Goal: Navigation & Orientation: Find specific page/section

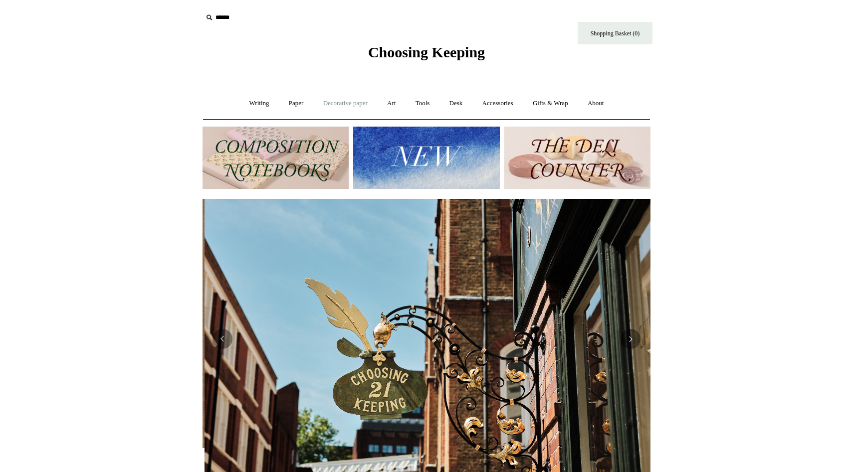
scroll to position [0, 448]
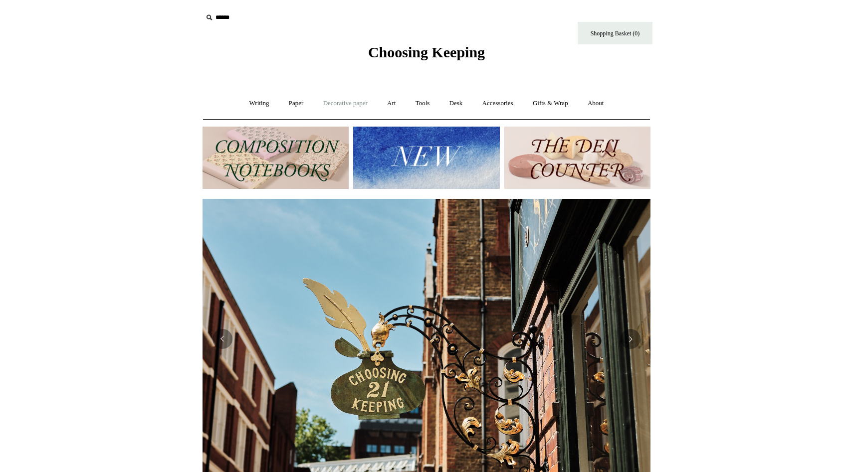
click at [350, 106] on link "Decorative paper +" at bounding box center [345, 103] width 62 height 26
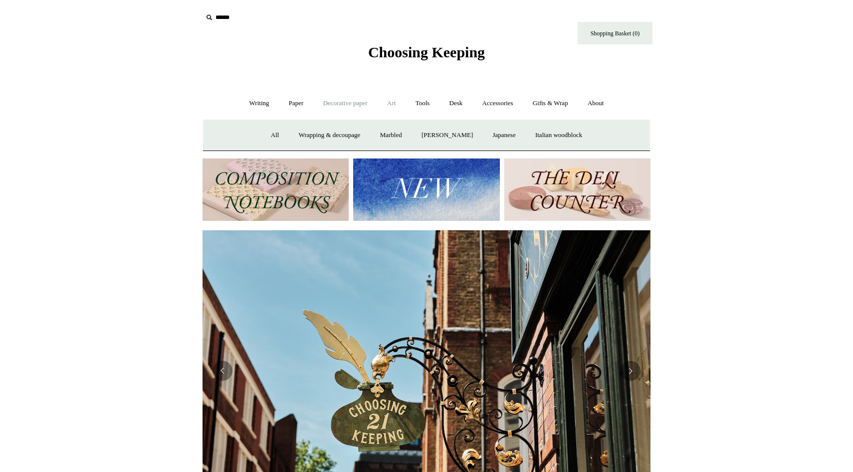
click at [395, 102] on link "Art +" at bounding box center [391, 103] width 26 height 26
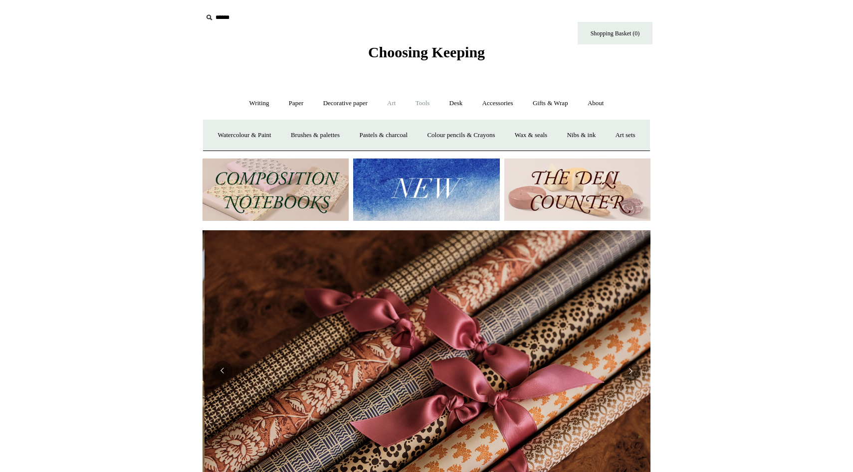
scroll to position [0, 896]
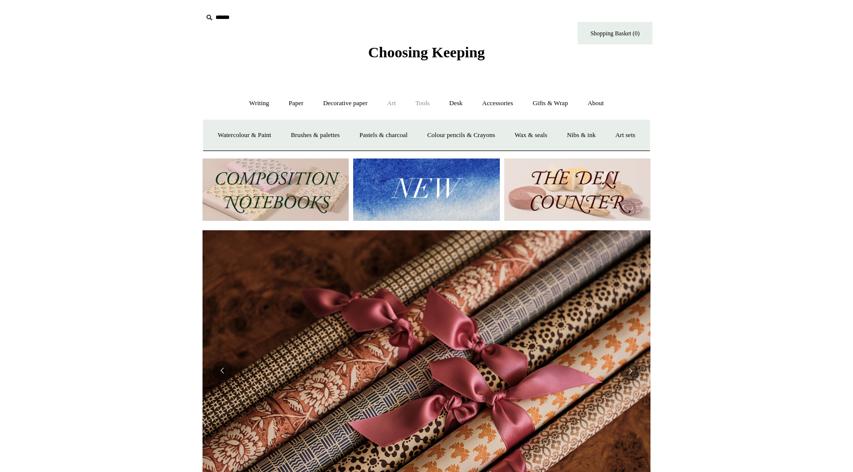
click at [419, 104] on link "Tools +" at bounding box center [422, 103] width 32 height 26
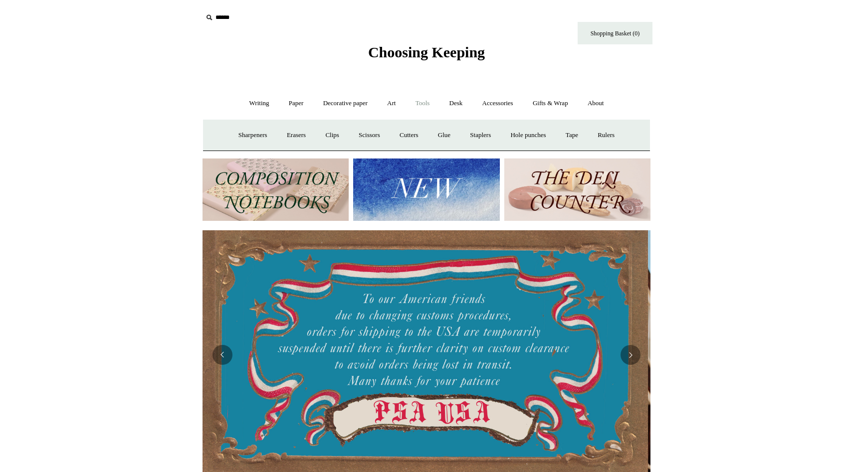
scroll to position [0, 0]
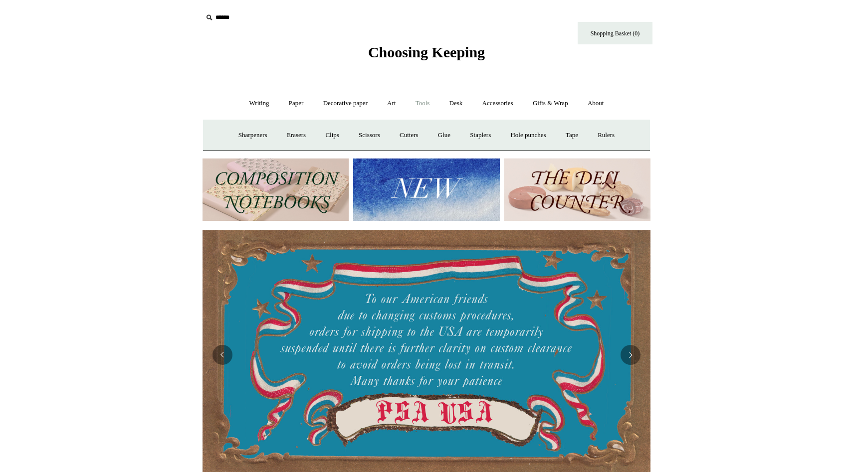
click at [422, 103] on link "Tools -" at bounding box center [422, 103] width 32 height 26
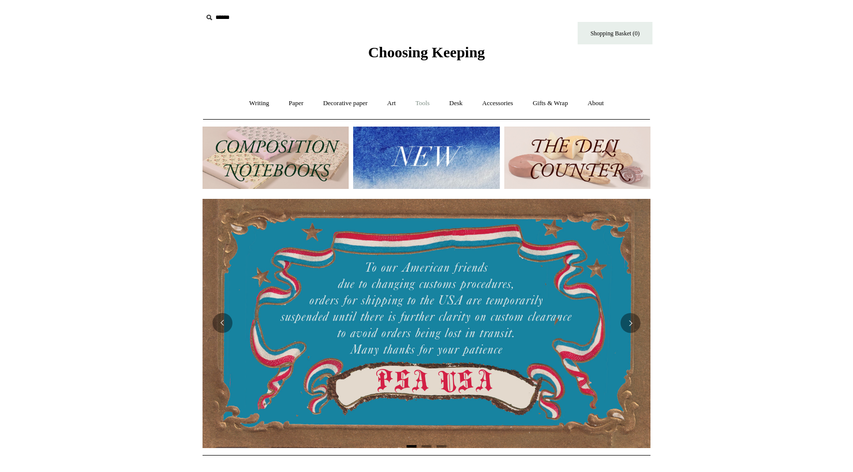
click at [422, 103] on link "Tools +" at bounding box center [422, 103] width 32 height 26
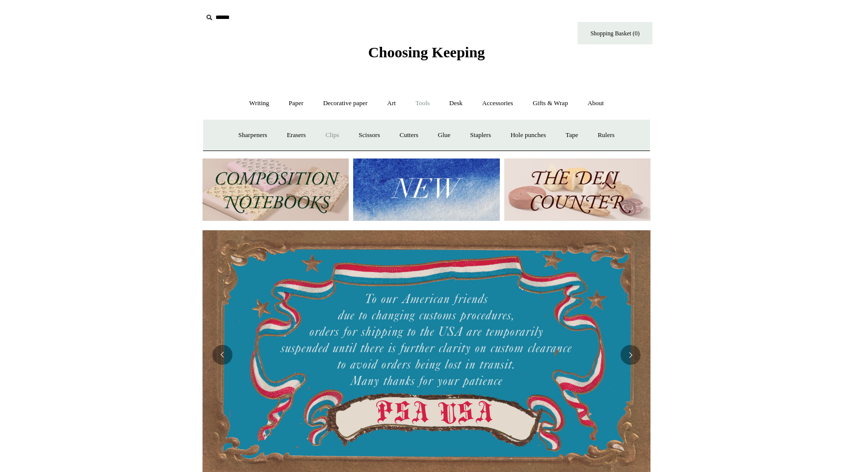
click at [321, 135] on link "Clips +" at bounding box center [331, 135] width 31 height 26
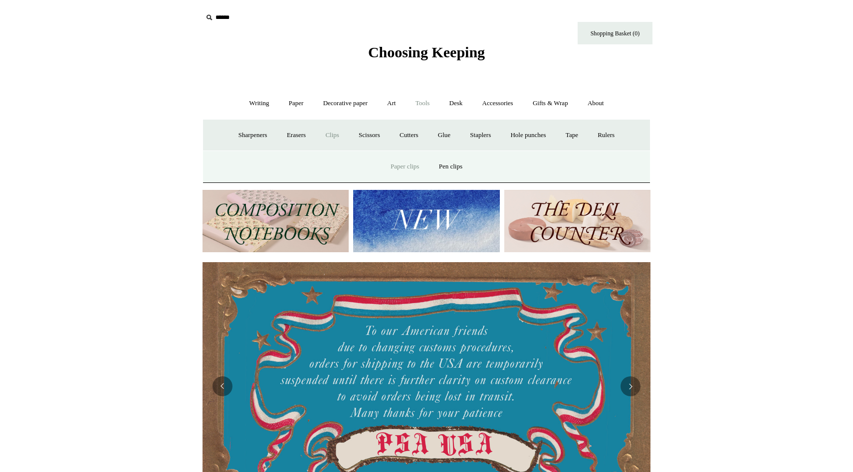
click at [408, 168] on link "Paper clips" at bounding box center [405, 167] width 46 height 26
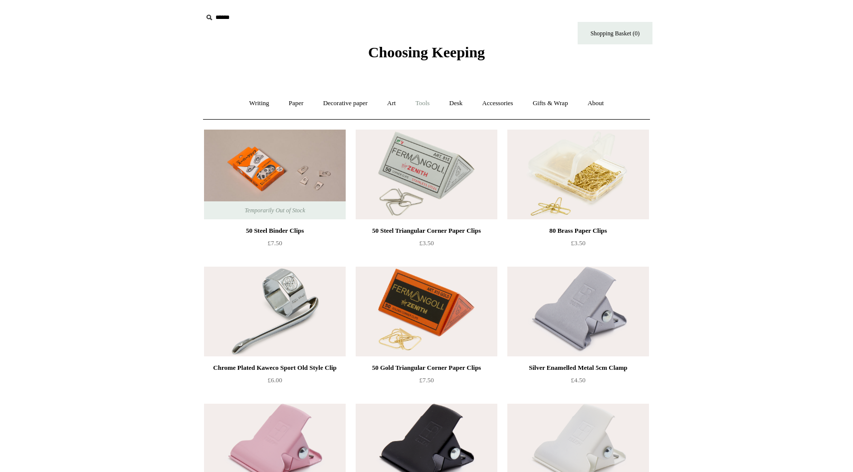
click at [429, 105] on link "Tools +" at bounding box center [422, 103] width 32 height 26
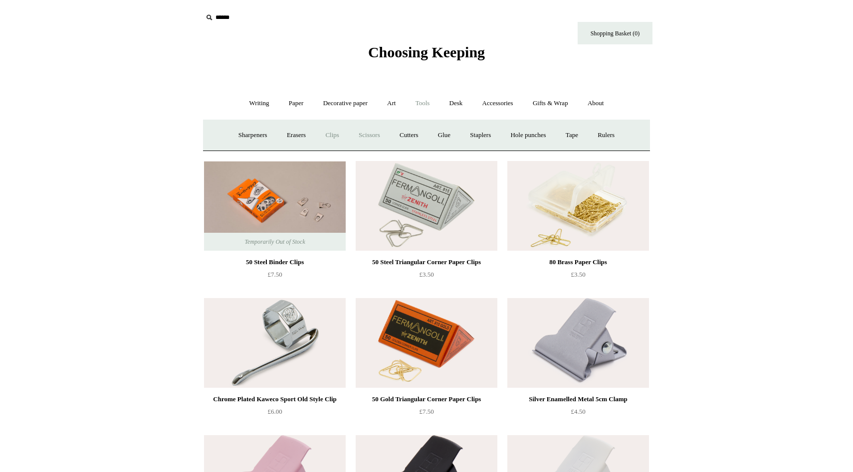
click at [372, 133] on link "Scissors" at bounding box center [369, 135] width 39 height 26
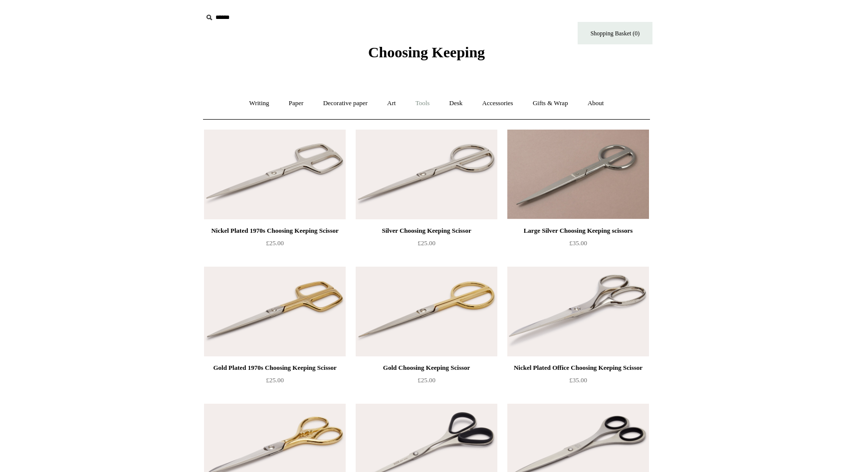
click at [429, 100] on link "Tools +" at bounding box center [422, 103] width 32 height 26
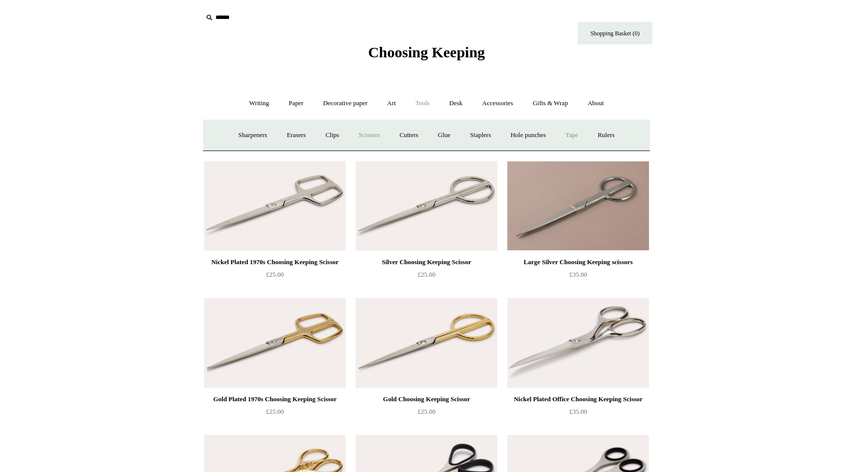
click at [579, 137] on link "Tape +" at bounding box center [572, 135] width 30 height 26
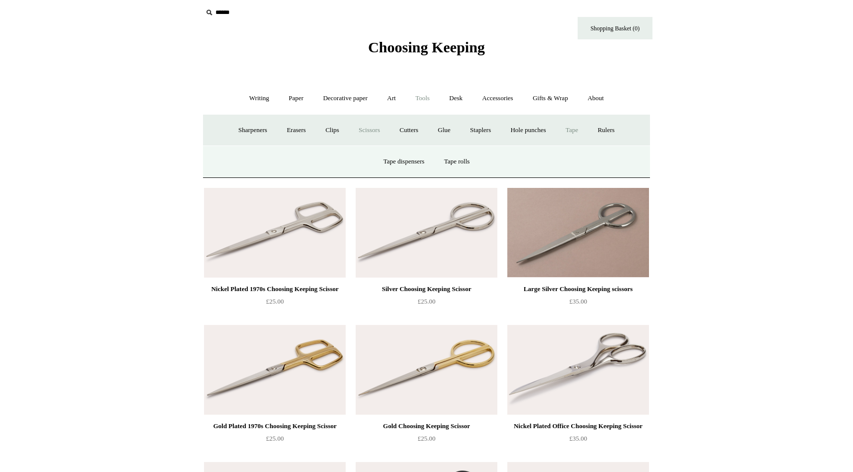
scroll to position [5, 0]
click at [464, 160] on link "Tape rolls" at bounding box center [456, 161] width 43 height 26
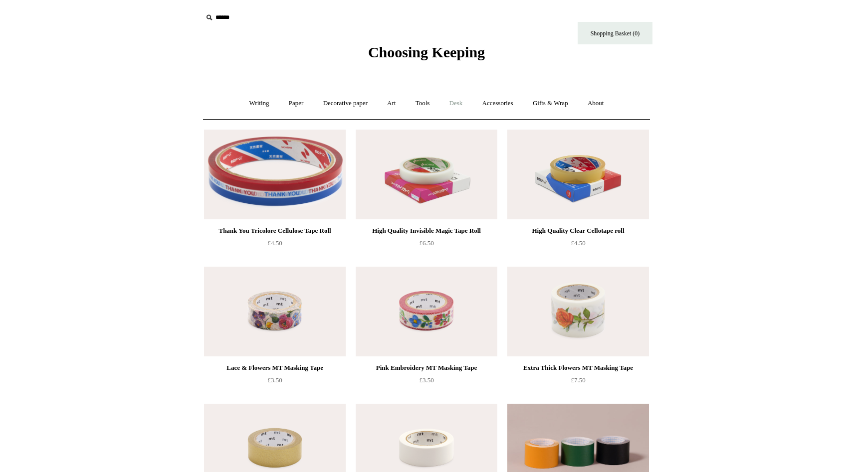
click at [456, 109] on link "Desk +" at bounding box center [455, 103] width 31 height 26
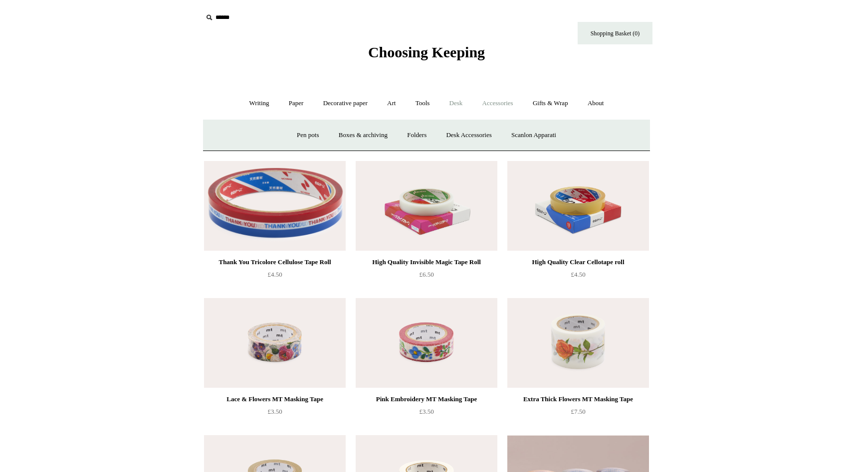
click at [502, 107] on link "Accessories +" at bounding box center [497, 103] width 49 height 26
click at [264, 136] on link "Personal Accessories +" at bounding box center [256, 135] width 72 height 26
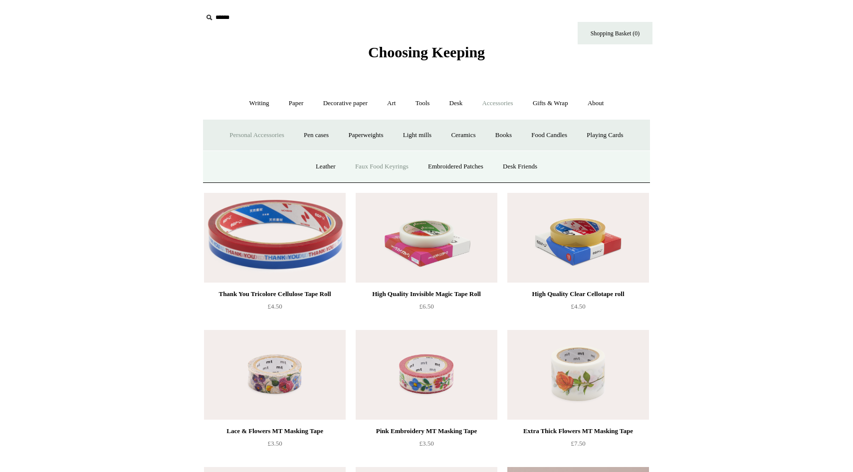
click at [377, 171] on link "Faux Food Keyrings" at bounding box center [381, 167] width 71 height 26
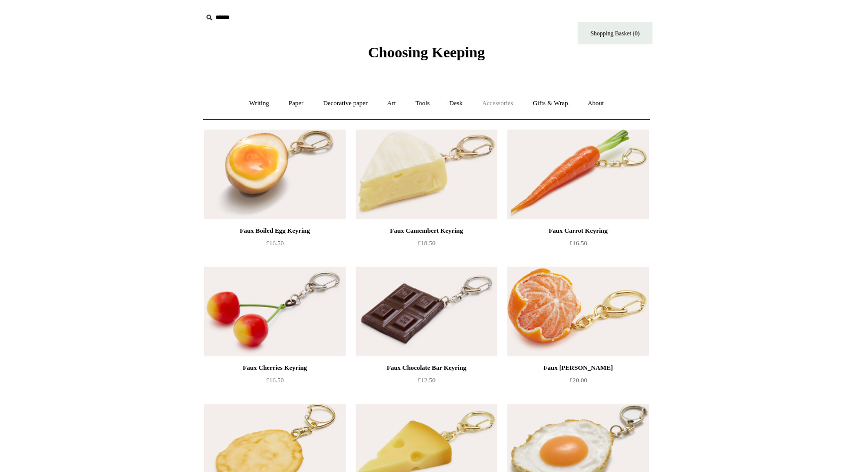
click at [510, 105] on link "Accessories +" at bounding box center [497, 103] width 49 height 26
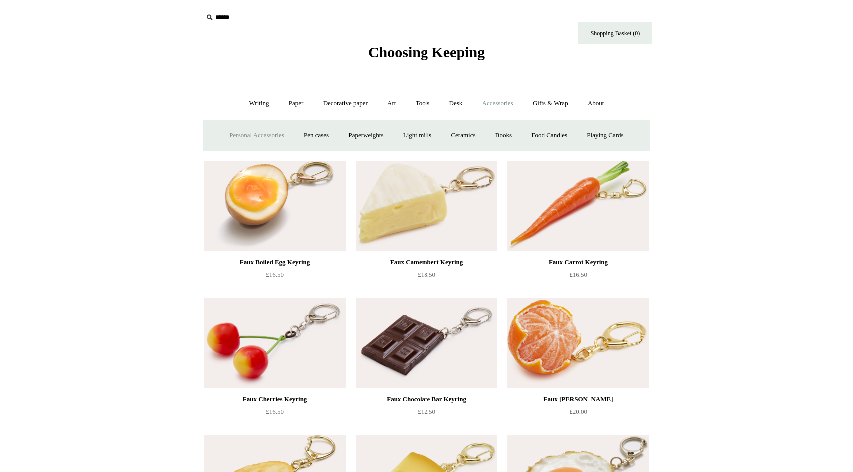
click at [267, 135] on link "Personal Accessories +" at bounding box center [256, 135] width 72 height 26
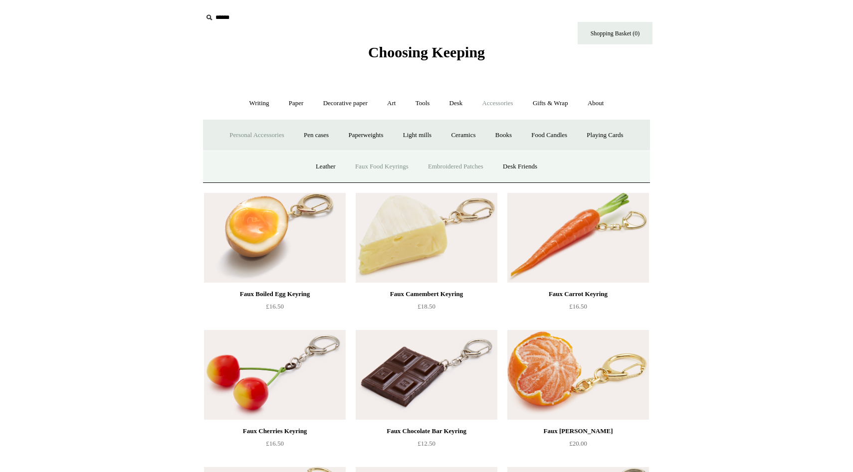
click at [456, 167] on link "Embroidered Patches" at bounding box center [455, 167] width 73 height 26
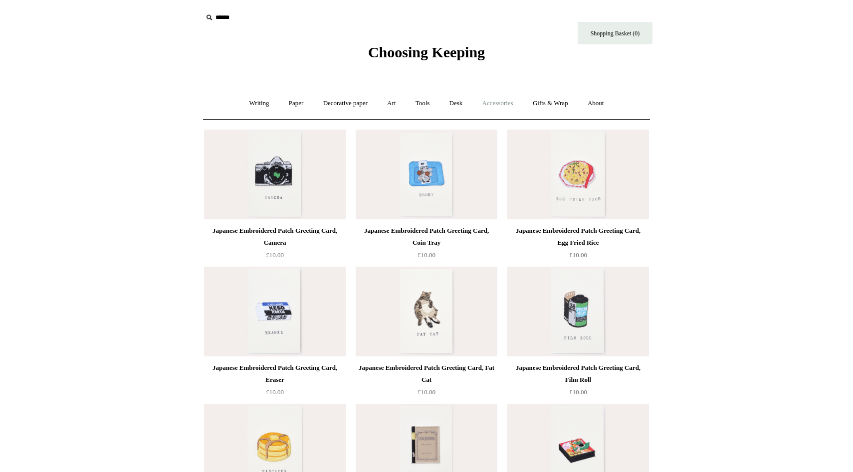
click at [504, 100] on link "Accessories +" at bounding box center [497, 103] width 49 height 26
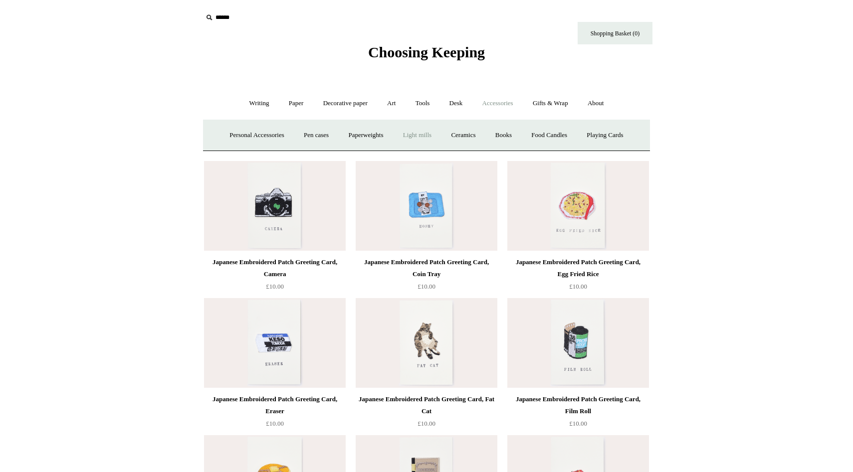
click at [407, 134] on link "Light mills" at bounding box center [417, 135] width 46 height 26
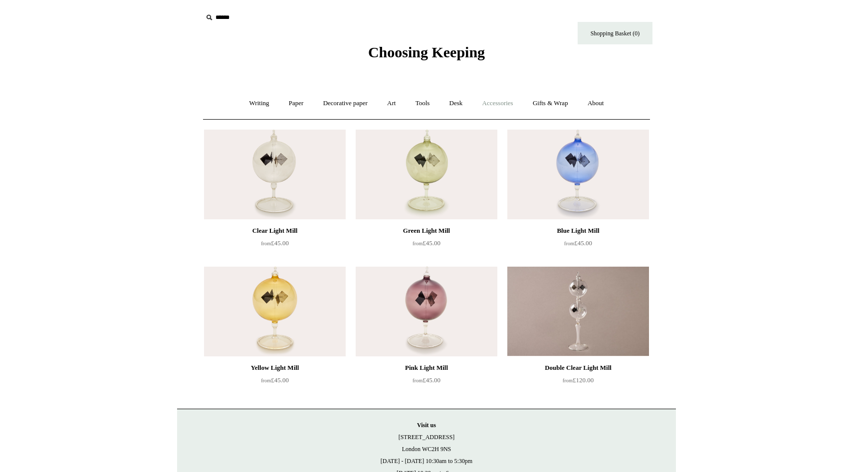
click at [493, 113] on link "Accessories +" at bounding box center [497, 103] width 49 height 26
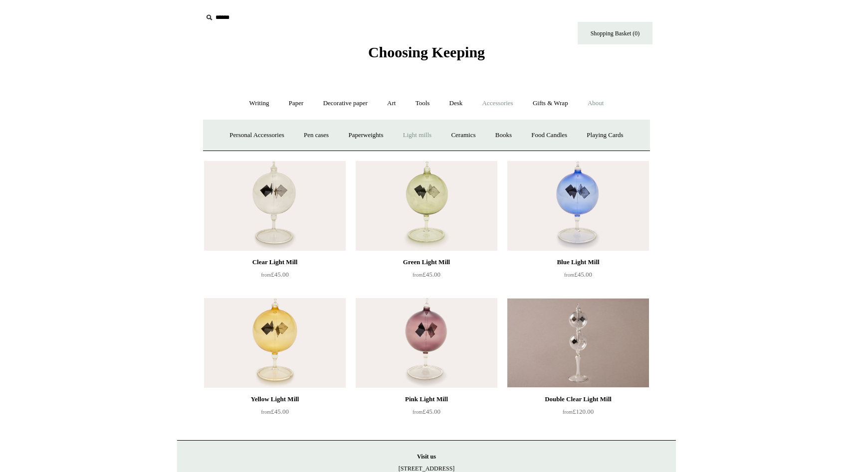
click at [602, 102] on link "About +" at bounding box center [596, 103] width 34 height 26
click at [560, 102] on link "Gifts & Wrap +" at bounding box center [550, 103] width 53 height 26
click at [541, 134] on link "Stickers" at bounding box center [530, 135] width 39 height 26
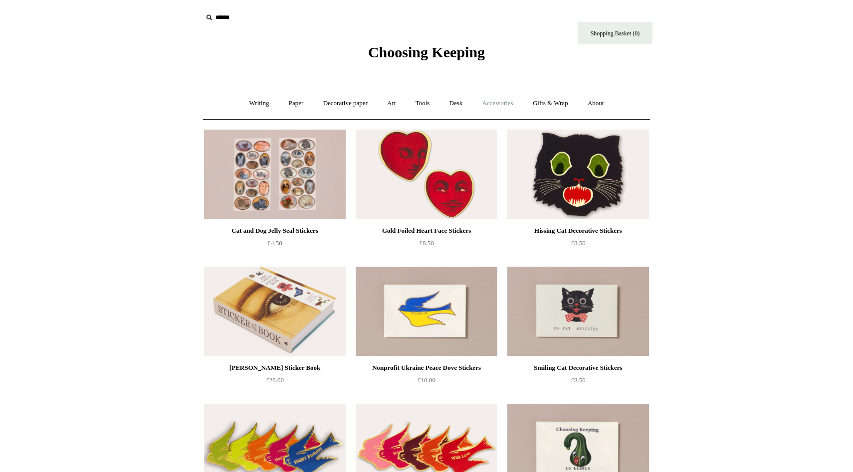
click at [507, 101] on link "Accessories +" at bounding box center [497, 103] width 49 height 26
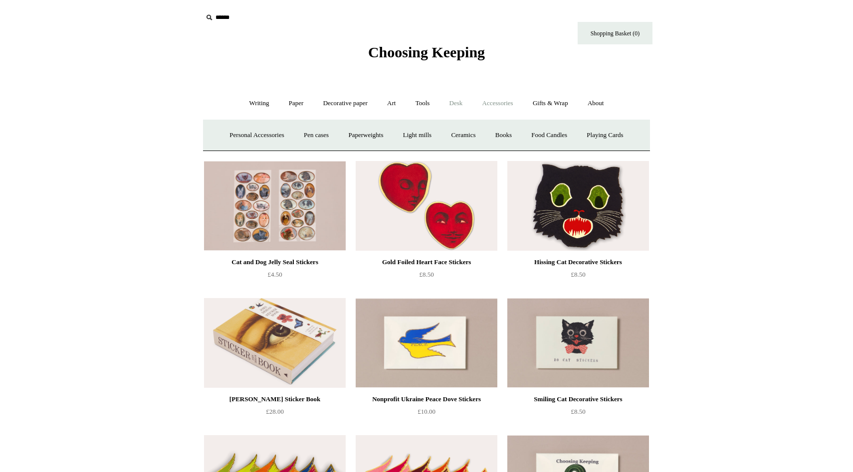
click at [454, 102] on link "Desk +" at bounding box center [455, 103] width 31 height 26
click at [426, 105] on link "Tools +" at bounding box center [422, 103] width 32 height 26
click at [391, 105] on link "Art +" at bounding box center [391, 103] width 26 height 26
click at [338, 106] on link "Decorative paper +" at bounding box center [345, 103] width 62 height 26
click at [300, 106] on link "Paper +" at bounding box center [296, 103] width 33 height 26
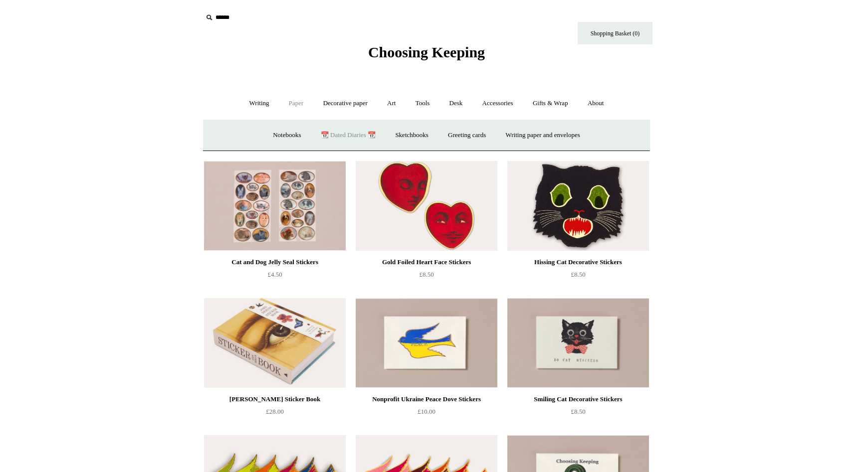
click at [341, 137] on link "📆 Dated Diaries 📆" at bounding box center [348, 135] width 73 height 26
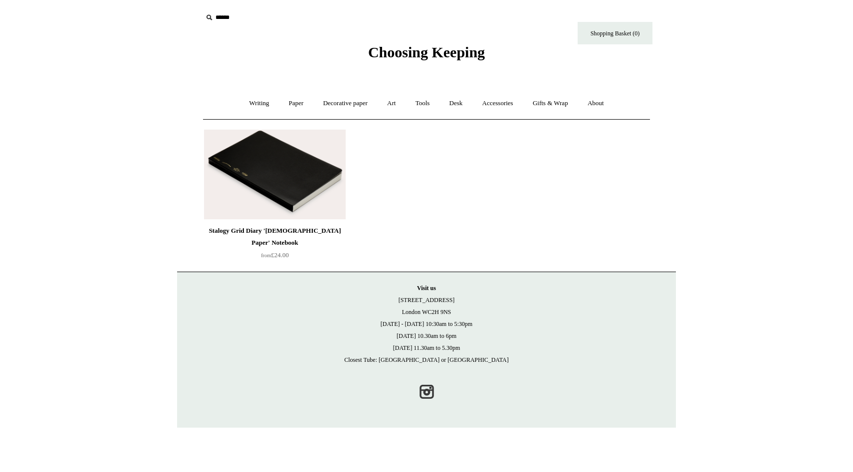
click at [298, 159] on img at bounding box center [275, 175] width 142 height 90
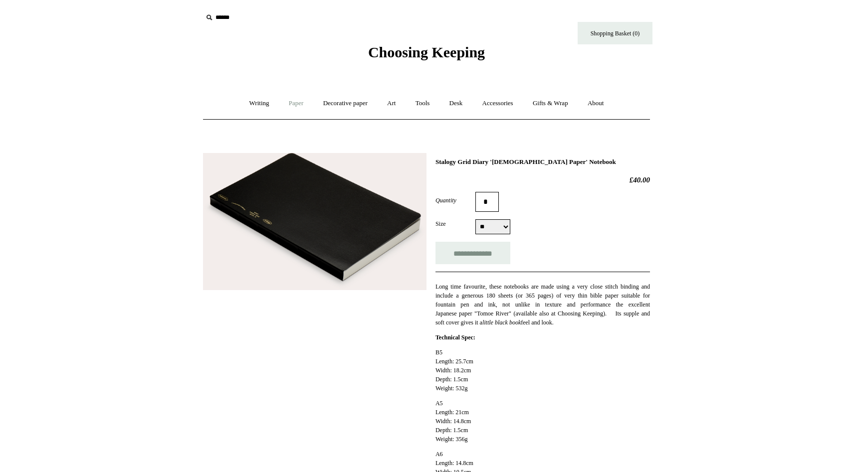
click at [295, 101] on link "Paper +" at bounding box center [296, 103] width 33 height 26
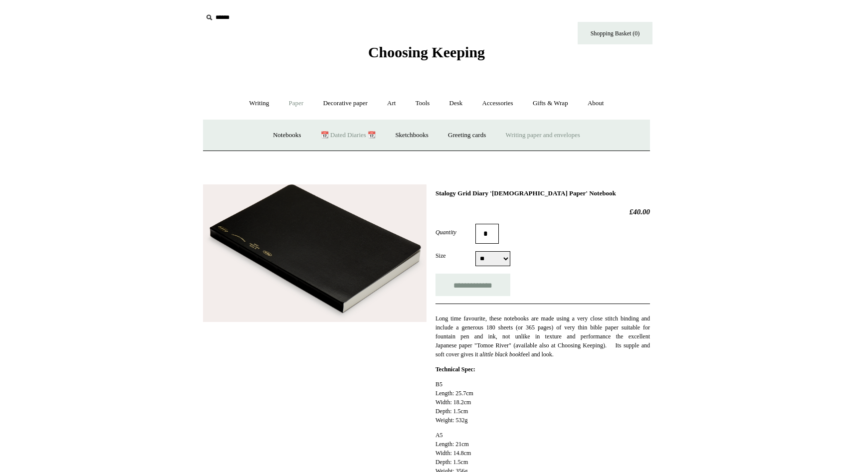
click at [535, 137] on link "Writing paper and envelopes +" at bounding box center [543, 135] width 92 height 26
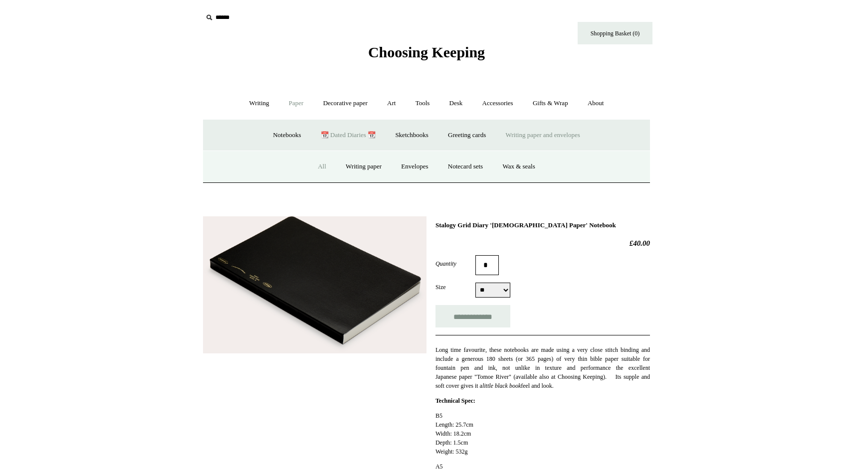
click at [317, 168] on link "All" at bounding box center [322, 167] width 26 height 26
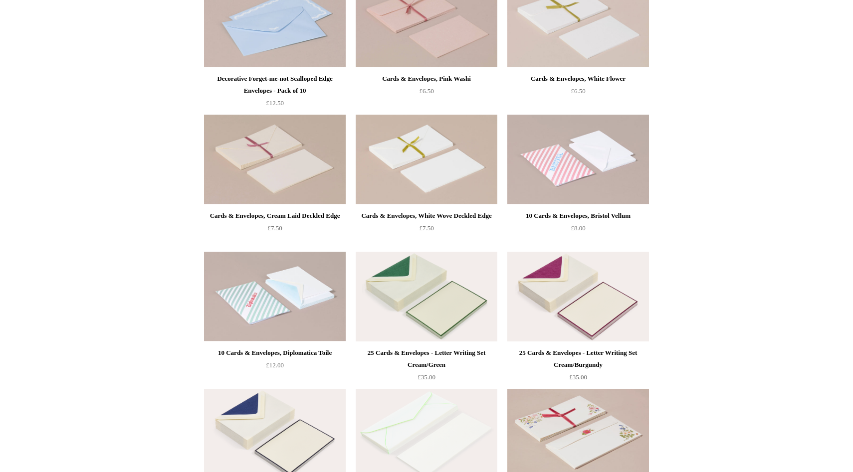
scroll to position [772, 0]
